Goal: Task Accomplishment & Management: Manage account settings

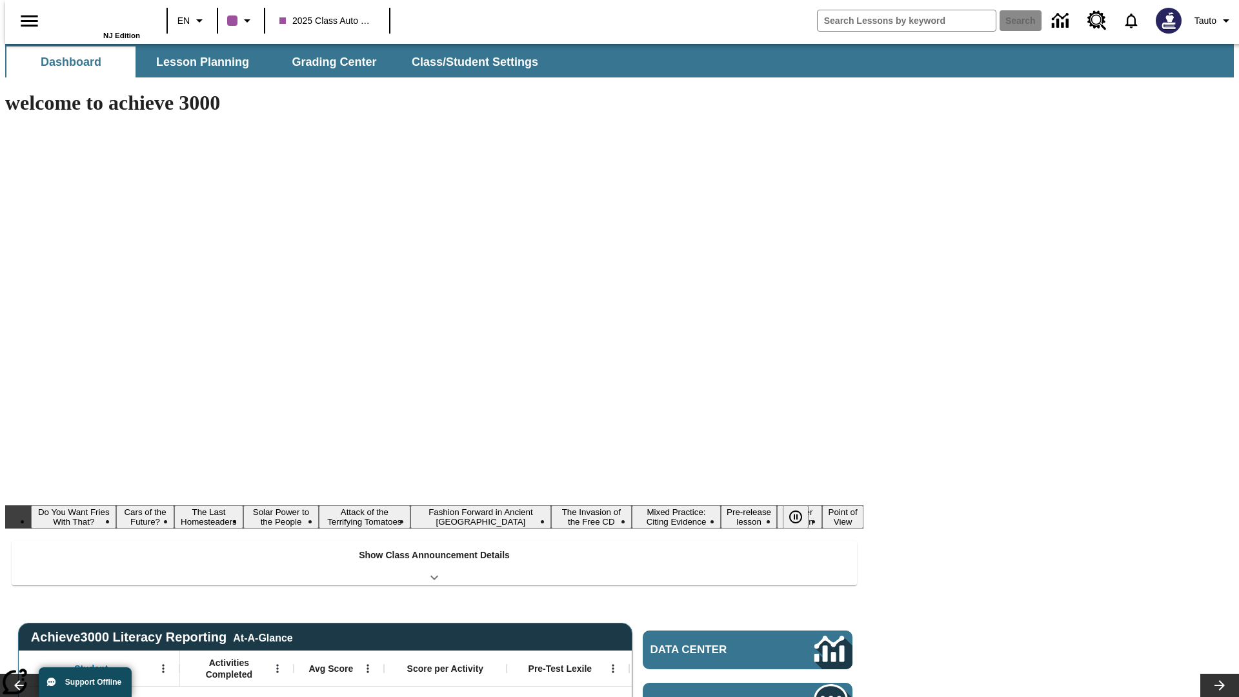
type input "-1"
click at [469, 62] on span "Class/Student Settings" at bounding box center [475, 62] width 126 height 15
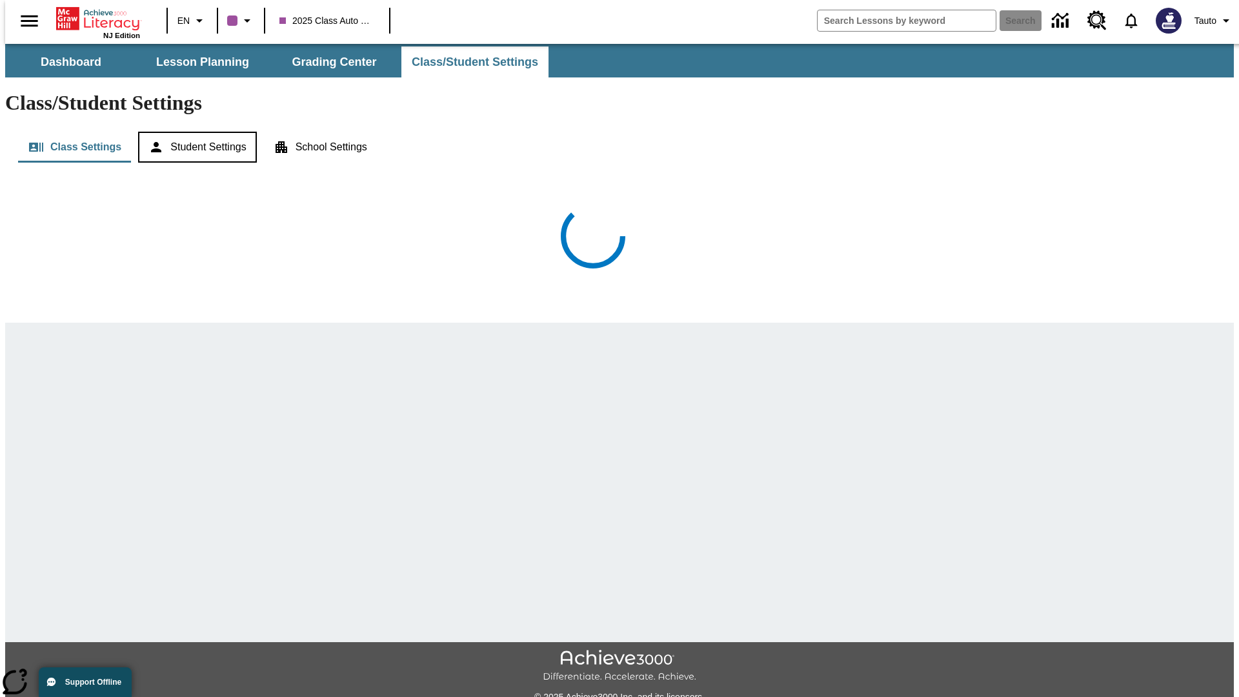
click at [193, 132] on button "Student Settings" at bounding box center [197, 147] width 118 height 31
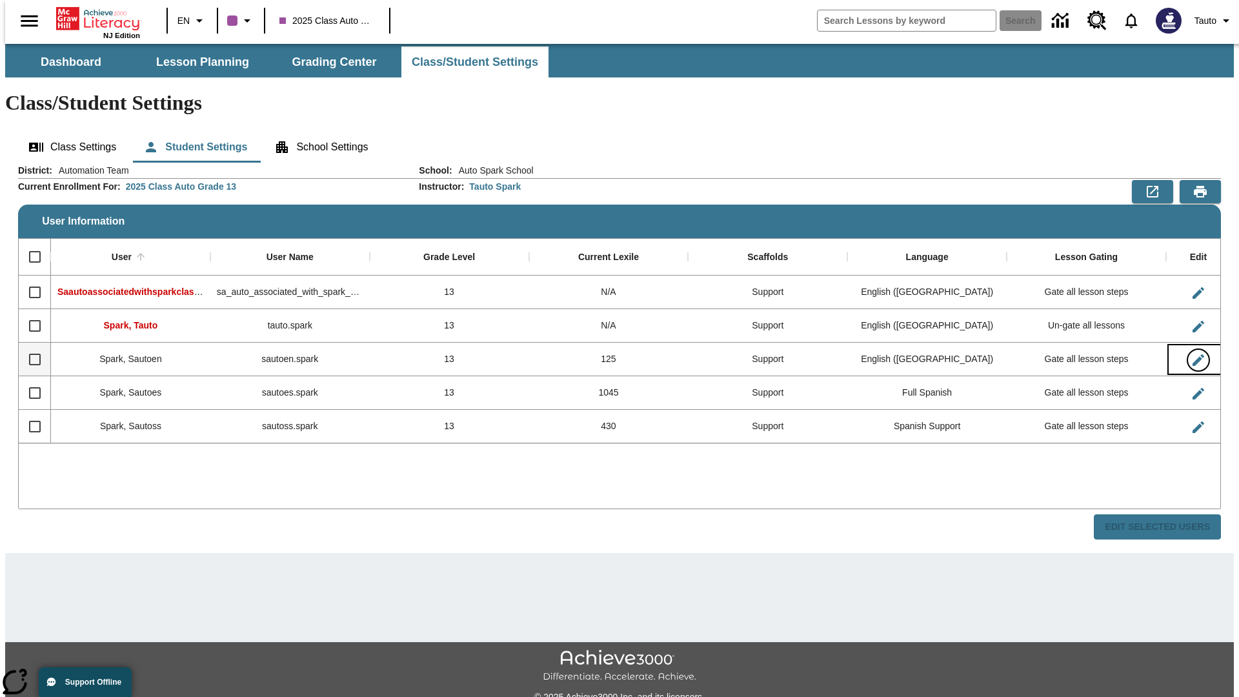
click at [1193, 354] on icon "Edit User" at bounding box center [1199, 360] width 12 height 12
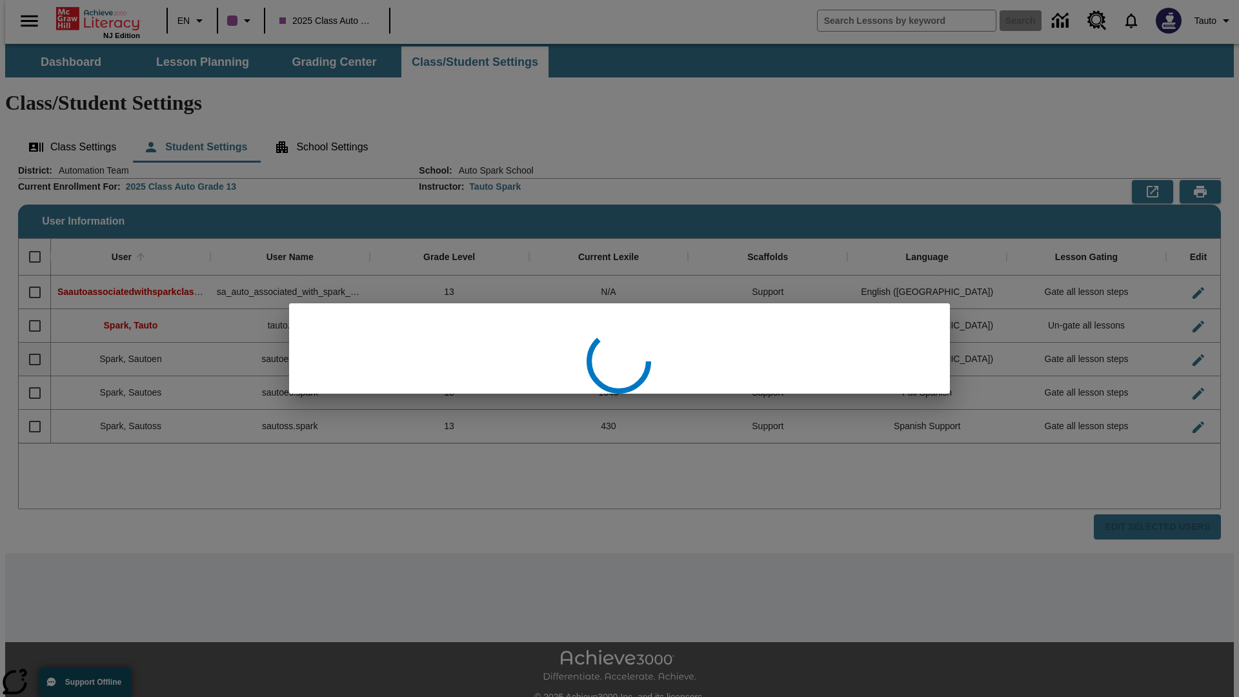
click at [496, 416] on body "Skip to main content NJ Edition EN 2025 Class Auto Grade 13 Search 0 Tauto Dash…" at bounding box center [619, 385] width 1229 height 682
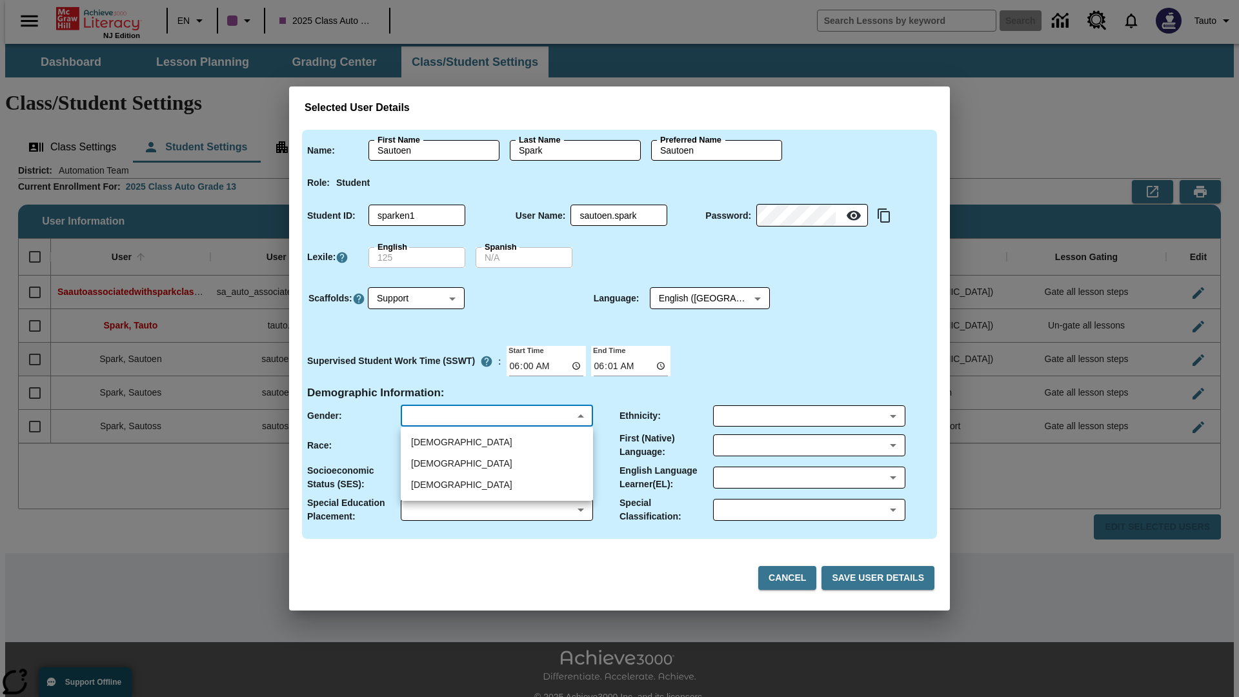
click at [496, 445] on body "Skip to main content NJ Edition EN 2025 Class Auto Grade 13 Search 0 Tauto Dash…" at bounding box center [619, 385] width 1229 height 682
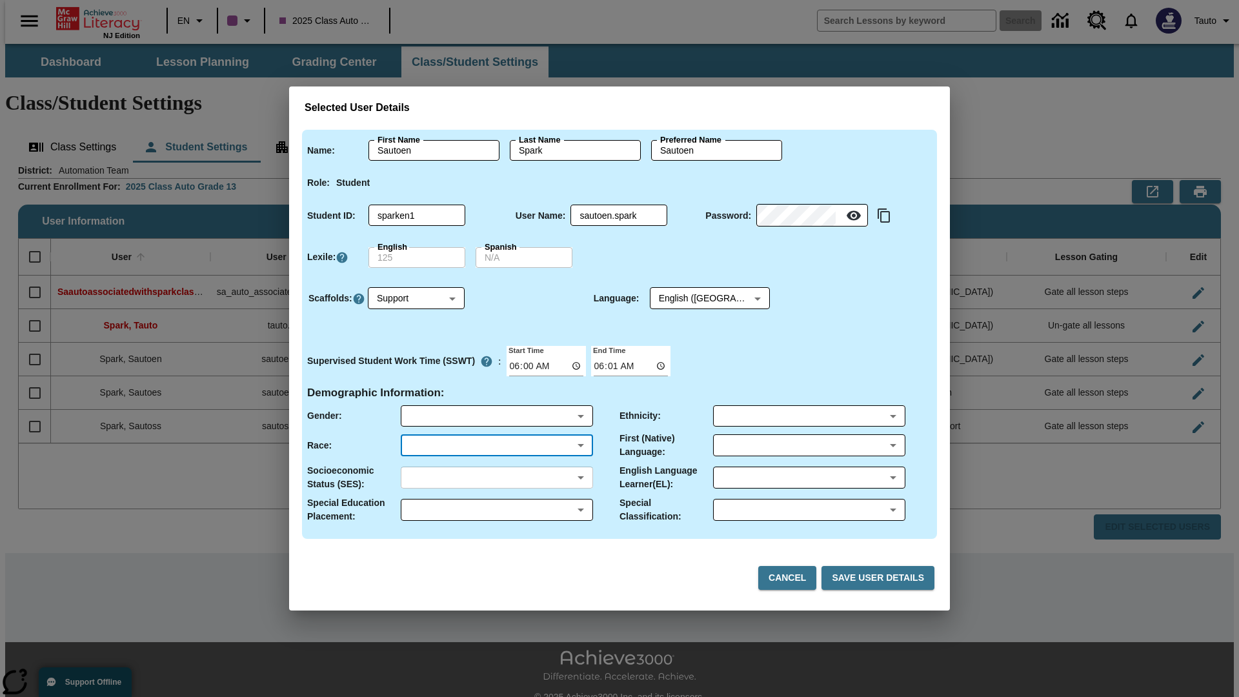
click at [496, 477] on body "Skip to main content NJ Edition EN 2025 Class Auto Grade 13 Search 0 Tauto Dash…" at bounding box center [619, 385] width 1229 height 682
click at [496, 509] on body "Skip to main content NJ Edition EN 2025 Class Auto Grade 13 Search 0 Tauto Dash…" at bounding box center [619, 385] width 1229 height 682
click at [809, 416] on body "Skip to main content NJ Edition EN 2025 Class Auto Grade 13 Search 0 Tauto Dash…" at bounding box center [619, 385] width 1229 height 682
click at [809, 445] on body "Skip to main content NJ Edition EN 2025 Class Auto Grade 13 Search 0 Tauto Dash…" at bounding box center [619, 385] width 1229 height 682
click at [809, 477] on body "Skip to main content NJ Edition EN 2025 Class Auto Grade 13 Search 0 Tauto Dash…" at bounding box center [619, 385] width 1229 height 682
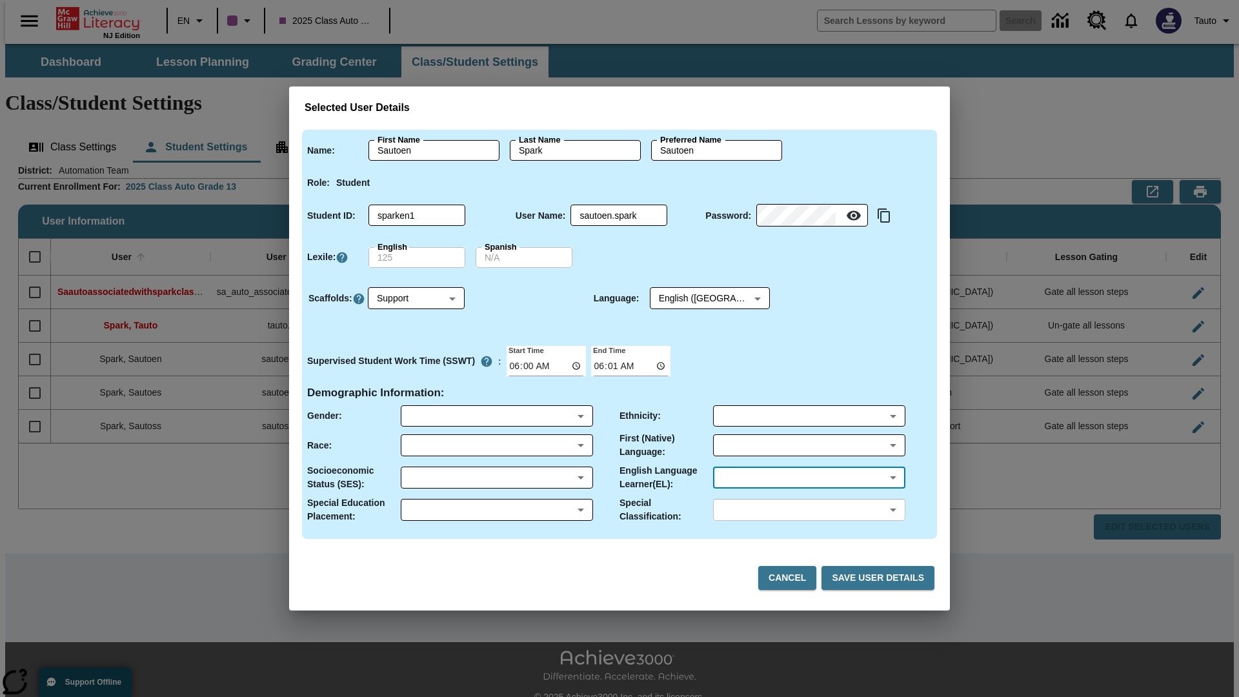
click at [809, 509] on body "Skip to main content NJ Edition EN 2025 Class Auto Grade 13 Search 0 Tauto Dash…" at bounding box center [619, 385] width 1229 height 682
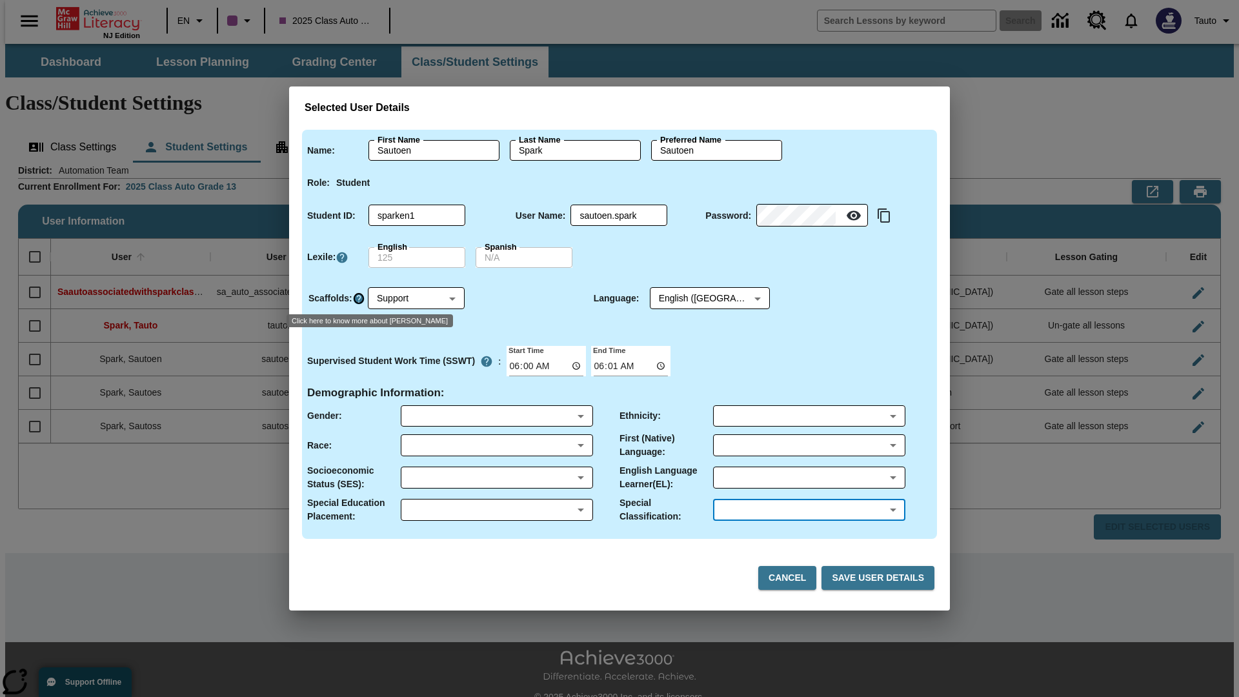
click at [358, 298] on icon "Click here to know more about Scaffolds" at bounding box center [358, 298] width 13 height 13
